Goal: Transaction & Acquisition: Purchase product/service

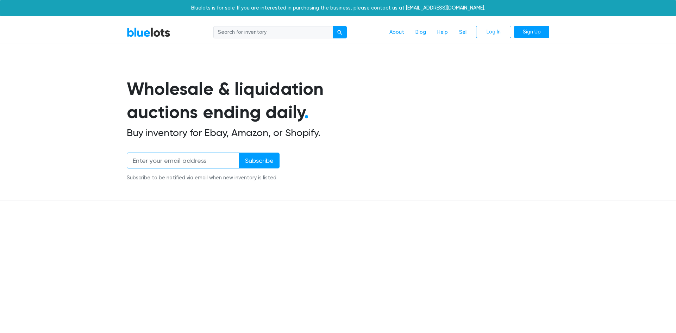
click at [164, 156] on input "email" at bounding box center [183, 160] width 113 height 16
type input "aaoun23@gm"
click at [538, 36] on link "Sign Up" at bounding box center [531, 32] width 35 height 13
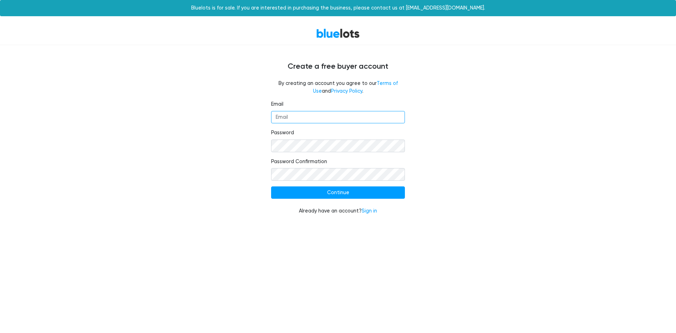
click at [346, 116] on input "Email" at bounding box center [338, 117] width 134 height 13
type input "aaoun23@gmail.com"
click at [271, 186] on input "Continue" at bounding box center [338, 192] width 134 height 13
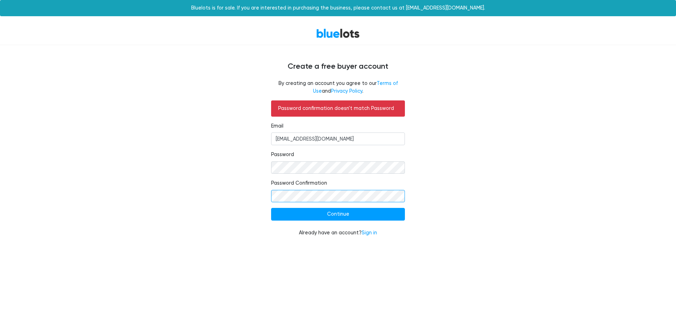
click at [271, 208] on input "Continue" at bounding box center [338, 214] width 134 height 13
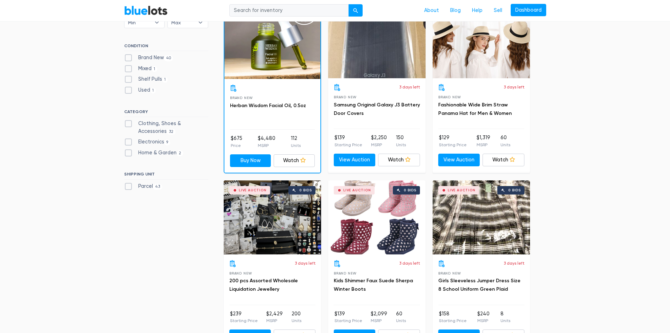
scroll to position [246, 0]
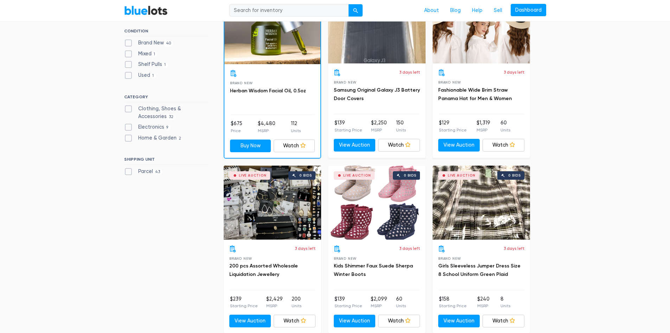
click at [362, 207] on div "Live Auction 0 bids" at bounding box center [376, 202] width 97 height 74
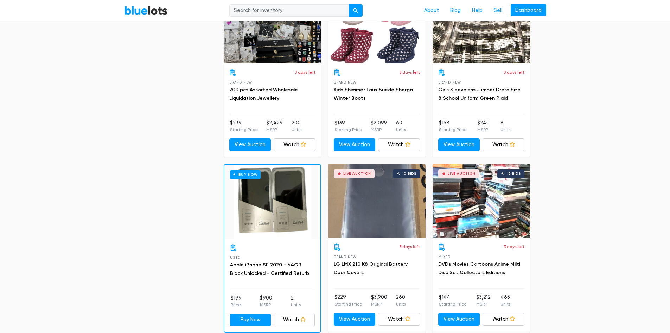
click at [262, 12] on input "search" at bounding box center [289, 10] width 120 height 13
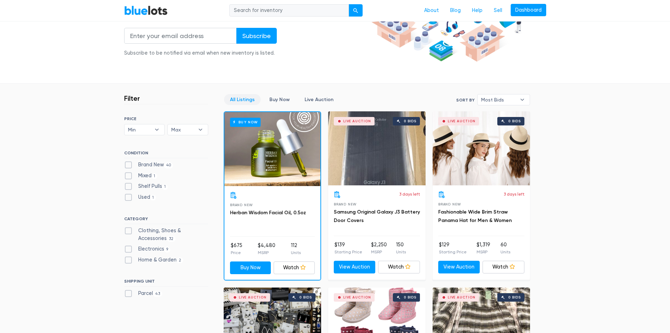
scroll to position [176, 0]
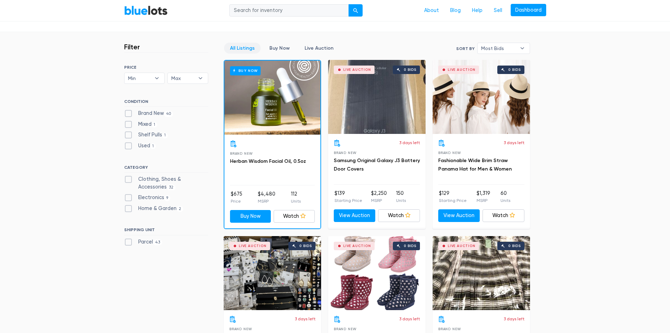
click at [145, 115] on label "Brand New 40" at bounding box center [148, 113] width 49 height 8
click at [129, 114] on New"] "Brand New 40" at bounding box center [126, 111] width 5 height 5
checkbox New"] "true"
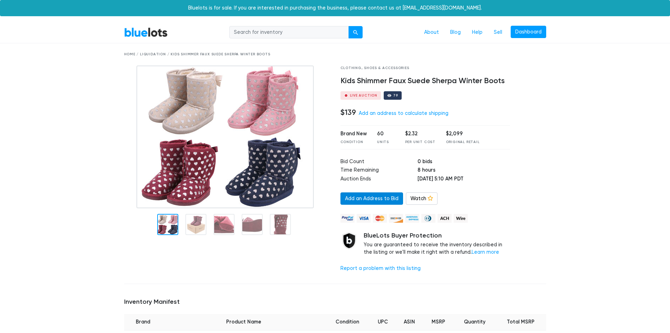
click at [369, 198] on link "Add an Address to Bid" at bounding box center [372, 198] width 63 height 13
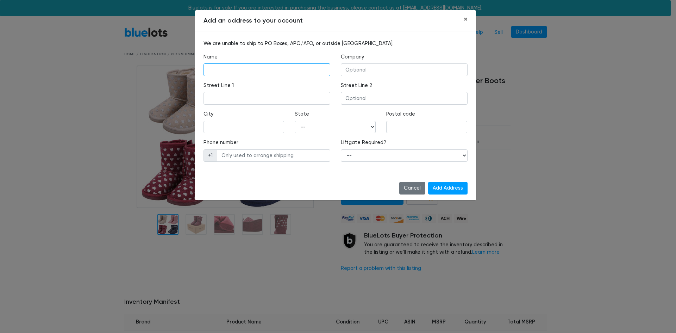
click at [246, 69] on input "text" at bounding box center [266, 69] width 127 height 13
type input "Ali Aoun"
type input "4725 Rosalie Street"
type input "Dearborn"
select select "MI"
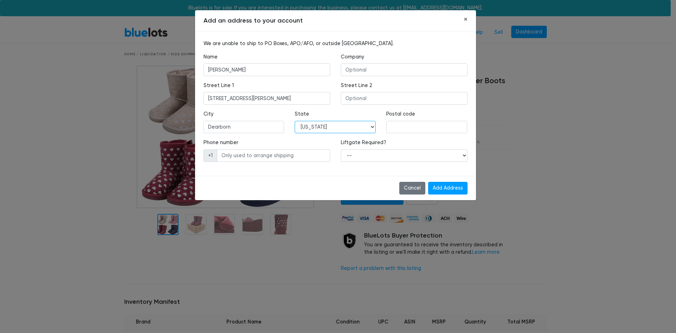
type input "48126"
click at [246, 152] on input "text" at bounding box center [273, 155] width 113 height 13
type input "3133541841"
click at [362, 157] on select "-- Yes No" at bounding box center [404, 155] width 127 height 13
click at [364, 154] on select "-- Yes No" at bounding box center [404, 155] width 127 height 13
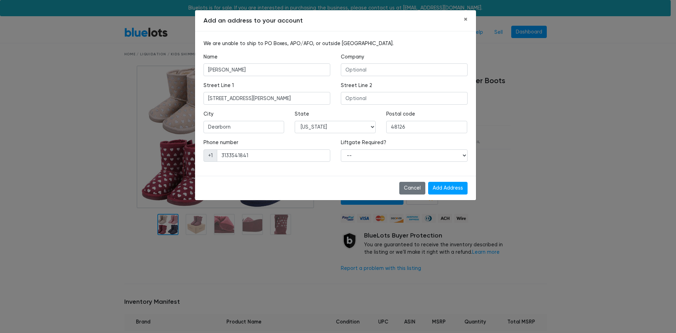
click at [366, 146] on label "Liftgate Required?" at bounding box center [363, 143] width 45 height 8
click at [367, 141] on label "Liftgate Required?" at bounding box center [363, 143] width 45 height 8
click at [424, 163] on div "Liftgate Required? -- Yes No" at bounding box center [403, 153] width 137 height 29
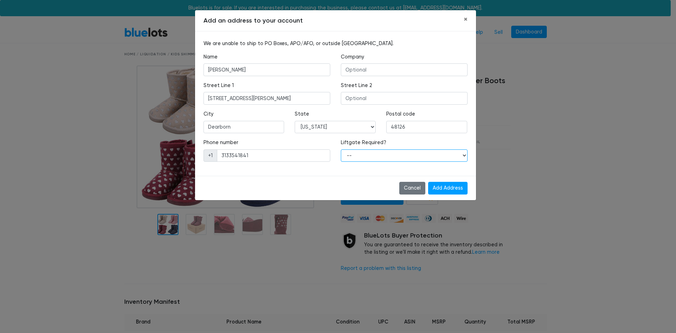
click at [406, 157] on select "-- Yes No" at bounding box center [404, 155] width 127 height 13
select select "0"
click at [341, 149] on select "-- Yes No" at bounding box center [404, 155] width 127 height 13
click at [452, 190] on input "Add Address" at bounding box center [447, 188] width 39 height 13
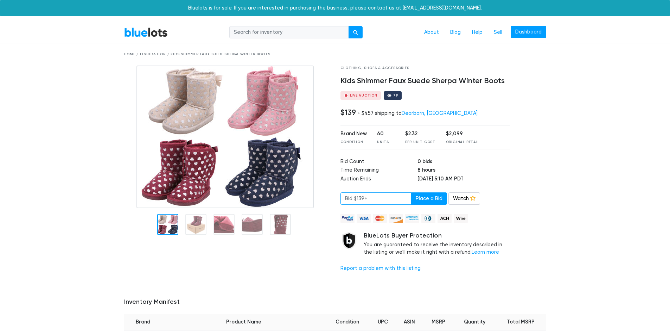
click at [373, 200] on input "number" at bounding box center [376, 198] width 71 height 13
click at [391, 97] on div "79" at bounding box center [393, 95] width 18 height 8
click at [450, 136] on div "$2,099" at bounding box center [463, 134] width 34 height 8
click at [385, 83] on h4 "Kids Shimmer Faux Suede Sherpa Winter Boots" at bounding box center [426, 80] width 170 height 9
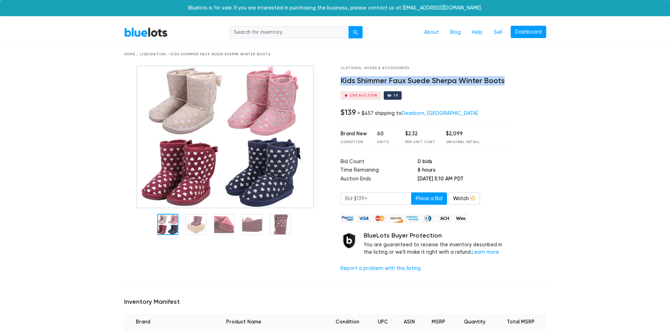
click at [385, 83] on h4 "Kids Shimmer Faux Suede Sherpa Winter Boots" at bounding box center [426, 80] width 170 height 9
copy div "Kids Shimmer Faux Suede Sherpa Winter Boots"
click at [402, 94] on div "Live Auction 79" at bounding box center [426, 95] width 170 height 8
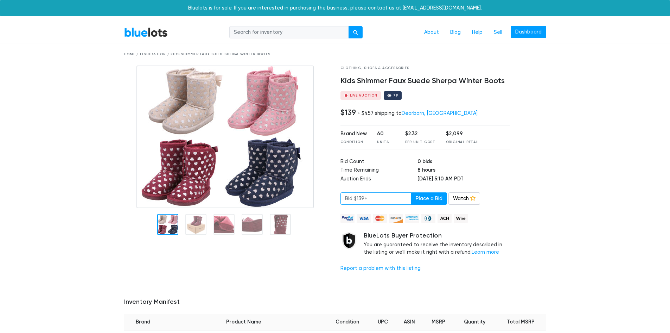
click at [358, 197] on input "number" at bounding box center [376, 198] width 71 height 13
type input "145"
click at [367, 115] on div "+ $457 shipping to Dearborn, MI" at bounding box center [418, 113] width 120 height 6
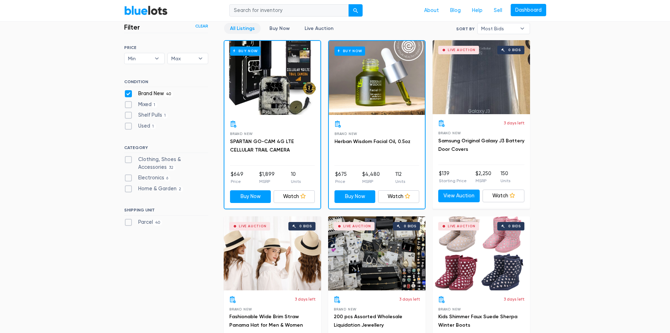
scroll to position [154, 0]
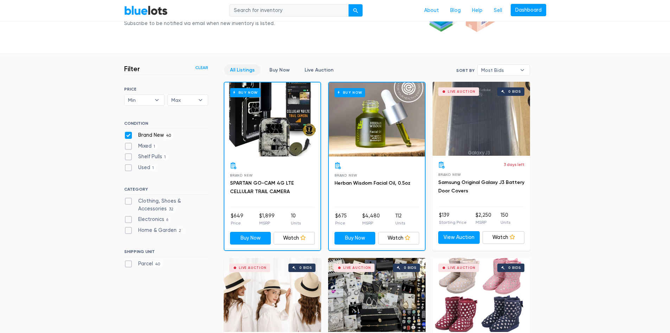
click at [141, 133] on label "Brand New 40" at bounding box center [148, 135] width 49 height 8
click at [129, 133] on New"] "Brand New 40" at bounding box center [126, 133] width 5 height 5
checkbox New"] "false"
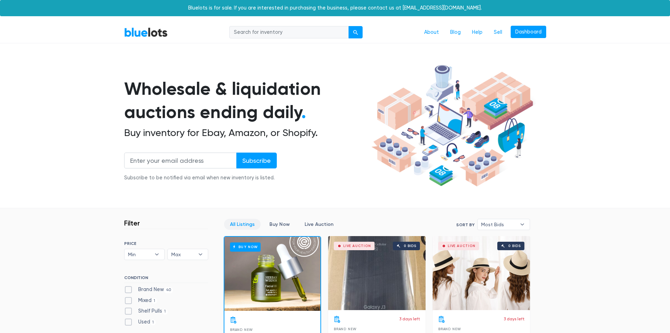
scroll to position [189, 0]
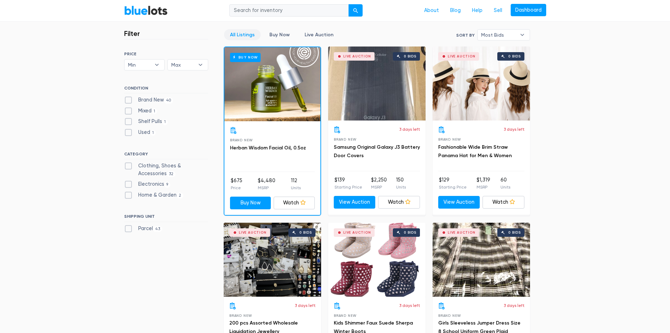
click at [164, 193] on label "Home & Garden 2" at bounding box center [153, 195] width 59 height 8
click at [129, 193] on Garden"] "Home & Garden 2" at bounding box center [126, 193] width 5 height 5
checkbox Garden"] "true"
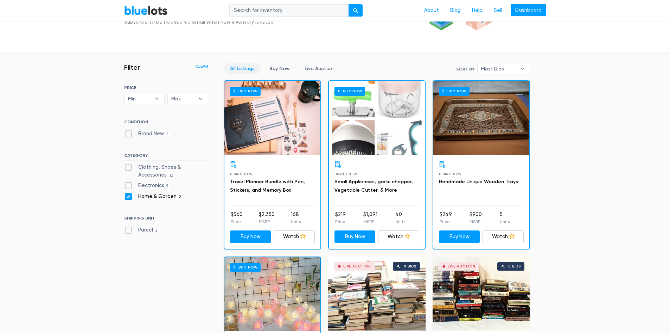
scroll to position [154, 0]
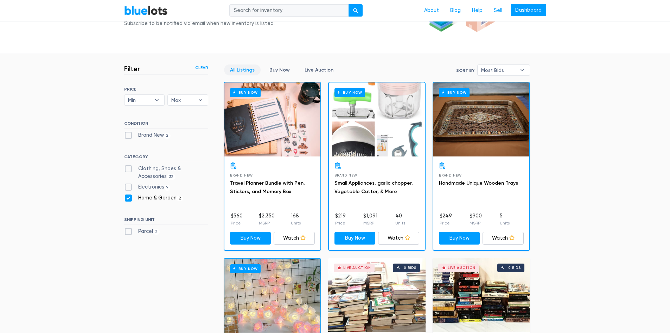
click at [144, 197] on label "Home & Garden 2" at bounding box center [153, 198] width 59 height 8
click at [129, 197] on Garden"] "Home & Garden 2" at bounding box center [126, 196] width 5 height 5
checkbox Garden"] "false"
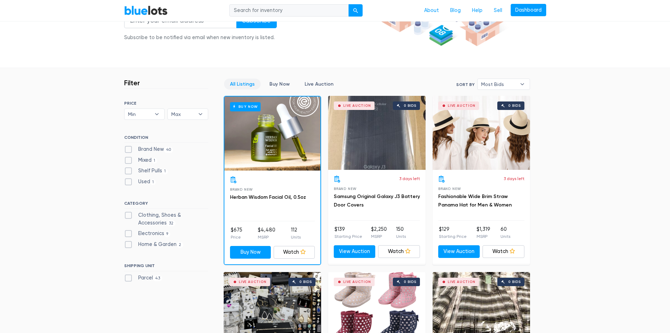
scroll to position [13, 0]
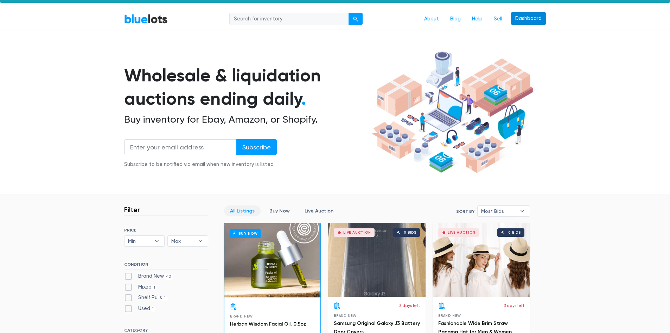
click at [529, 17] on link "Dashboard" at bounding box center [529, 18] width 36 height 13
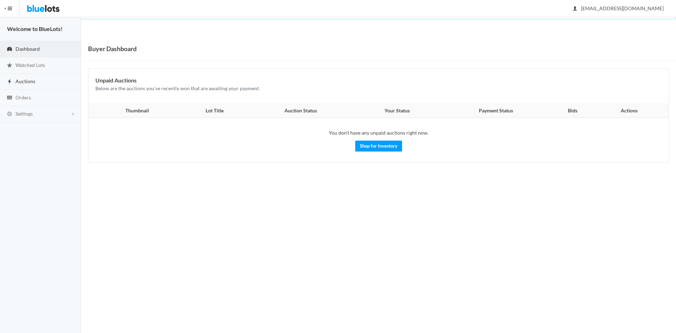
click at [20, 80] on span "Auctions" at bounding box center [25, 81] width 20 height 6
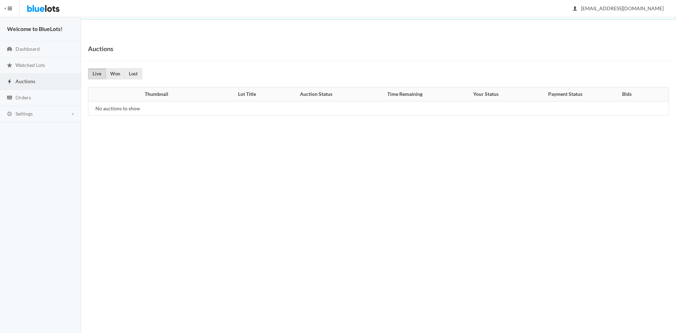
click at [12, 13] on button "HIDE MENU" at bounding box center [10, 8] width 20 height 17
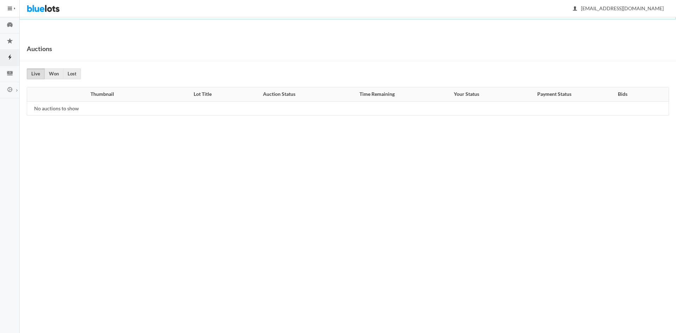
click at [12, 13] on button "HIDE MENU" at bounding box center [10, 8] width 20 height 17
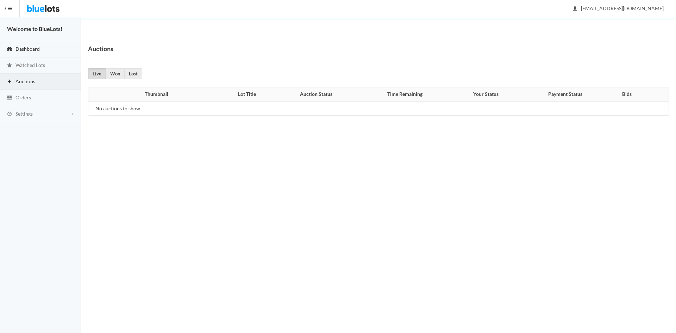
click at [18, 46] on span "Dashboard" at bounding box center [27, 49] width 24 height 6
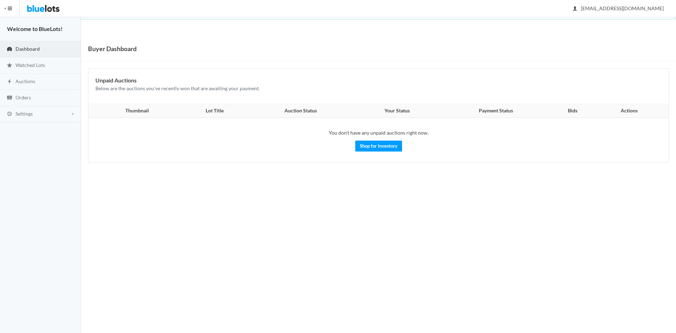
click at [12, 8] on button "HIDE MENU" at bounding box center [10, 8] width 20 height 17
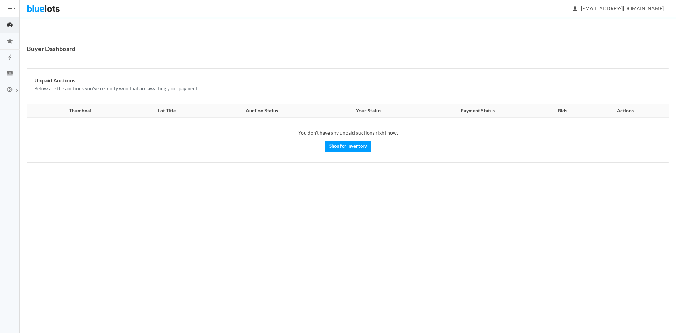
click at [41, 8] on img at bounding box center [43, 8] width 33 height 17
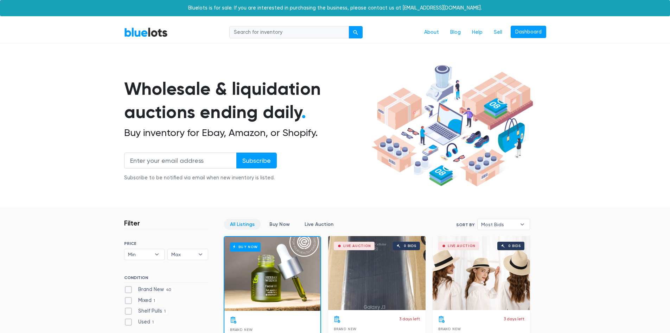
click at [269, 31] on input "search" at bounding box center [289, 32] width 120 height 13
type input "y"
type input "tools"
click at [349, 26] on button "submit" at bounding box center [356, 32] width 14 height 13
